Goal: Navigation & Orientation: Find specific page/section

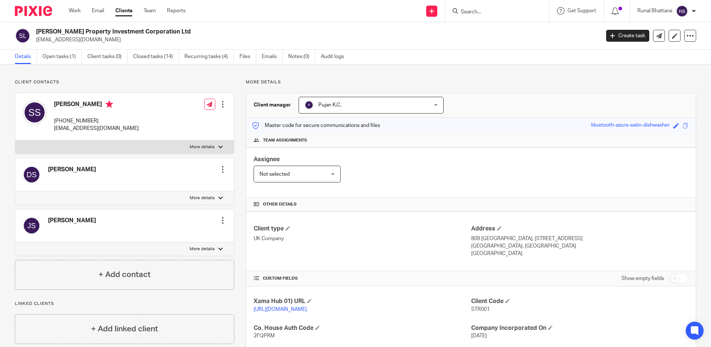
click at [429, 90] on div "More details Client manager Pujan K.C. Pujan K.C. Aarshika Awale Aayush Niraula…" at bounding box center [465, 285] width 462 height 413
click at [423, 83] on p "More details" at bounding box center [471, 82] width 450 height 6
